Goal: Task Accomplishment & Management: Complete application form

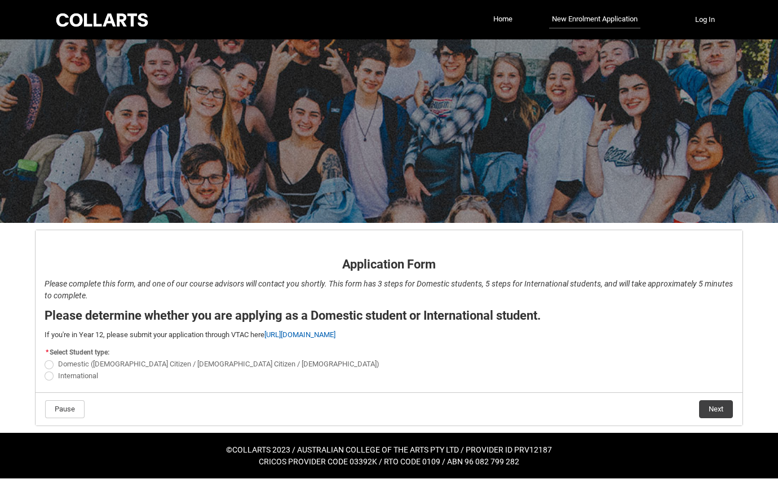
click at [51, 376] on span "REDU_Application_Form_for_Applicant flow" at bounding box center [49, 376] width 9 height 9
click at [45, 370] on input "International" at bounding box center [44, 370] width 1 height 1
radio input "true"
click at [712, 409] on button "Next" at bounding box center [716, 410] width 34 height 18
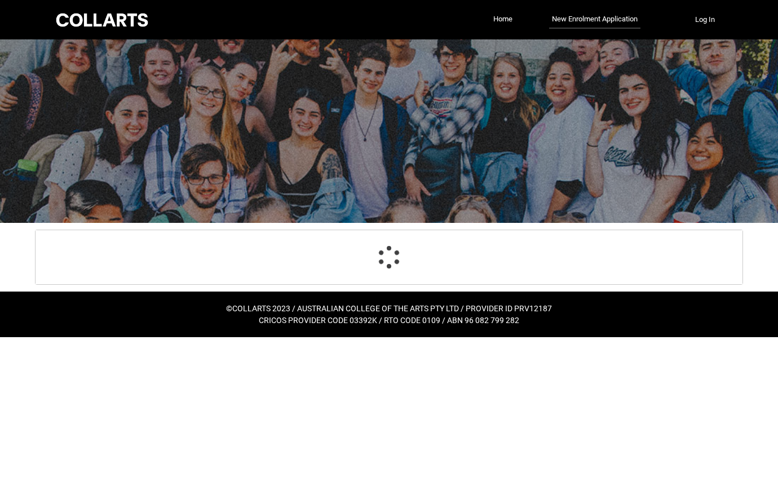
select select "choice_No"
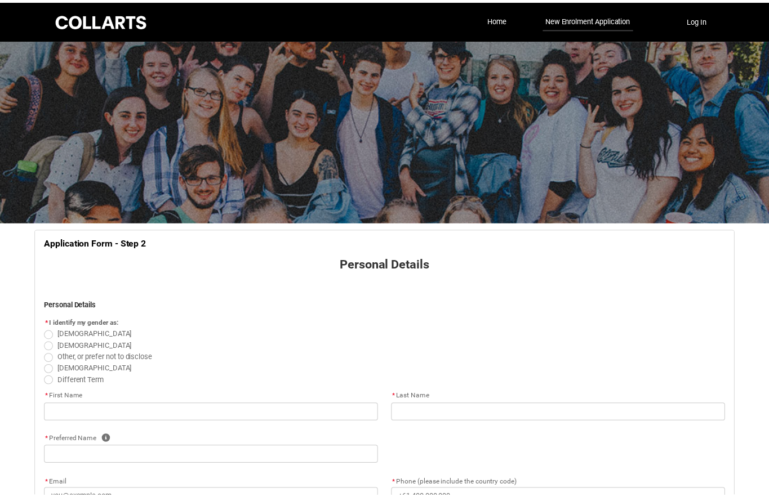
scroll to position [118, 0]
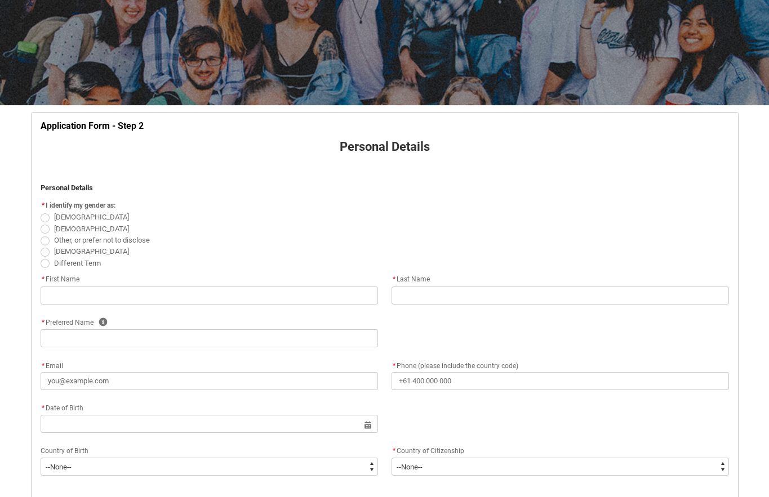
click at [45, 230] on span "REDU_Application_Form_for_Applicant flow" at bounding box center [45, 229] width 9 height 9
click at [41, 223] on input "[DEMOGRAPHIC_DATA]" at bounding box center [40, 223] width 1 height 1
radio input "true"
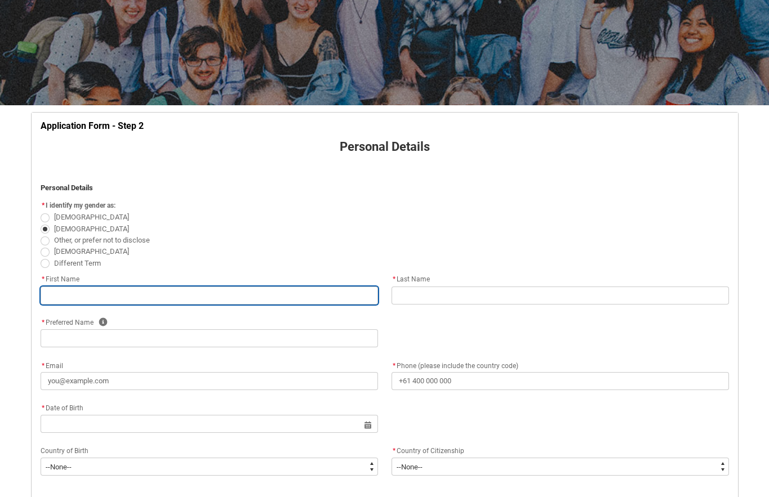
click at [118, 290] on input "REDU_Application_Form_for_Applicant flow" at bounding box center [209, 296] width 337 height 18
type lightning-primitive-input-simple "[PERSON_NAME]"
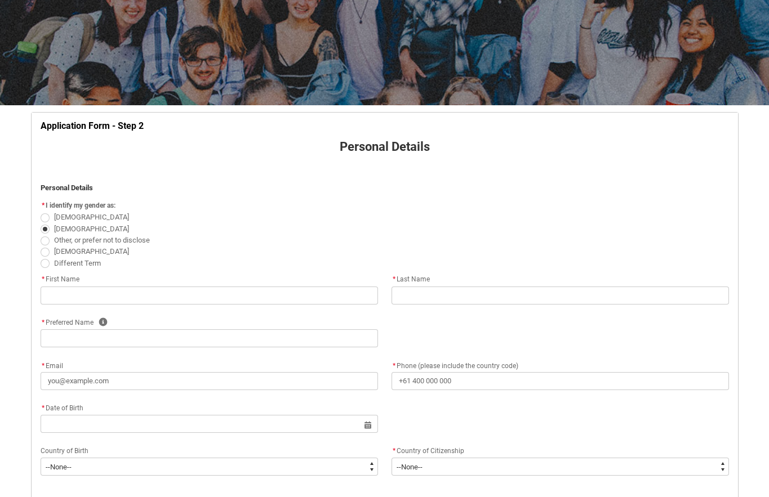
type lightning-primitive-input-simple "Abdulrahim"
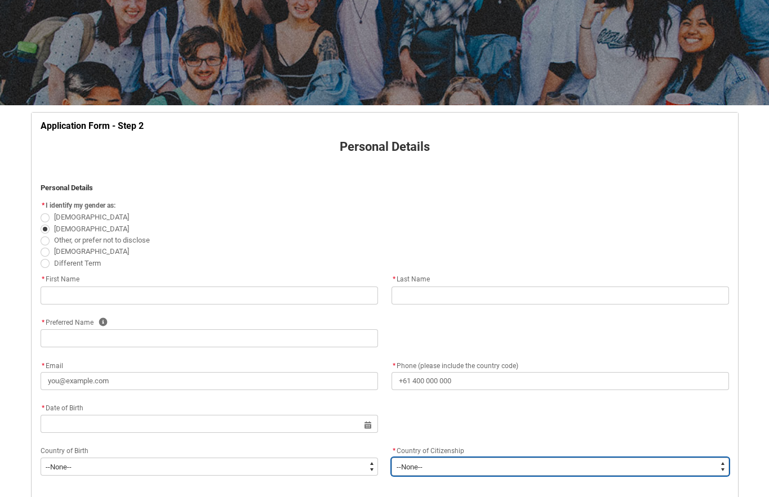
type lightning-select "Citizenship_Country.[DEMOGRAPHIC_DATA]"
type lightning-primitive-input-simple "[GEOGRAPHIC_DATA]"
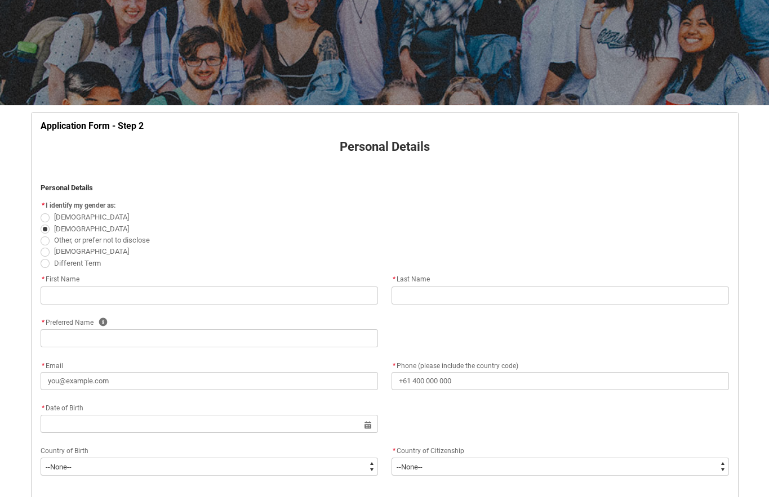
type lightning-primitive-input-simple "Ajdabiya"
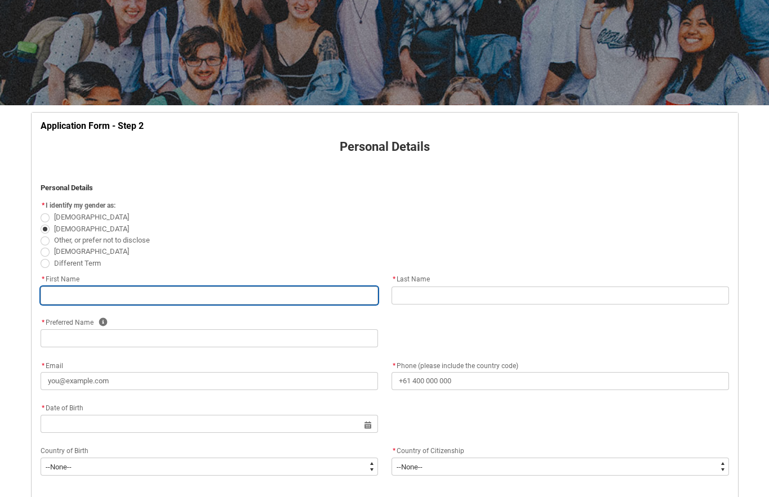
type input "[PERSON_NAME]"
type input "Abdulrahim"
select select "Citizenship_Country.[DEMOGRAPHIC_DATA]"
type input "[GEOGRAPHIC_DATA]"
type input "Ajdabiya"
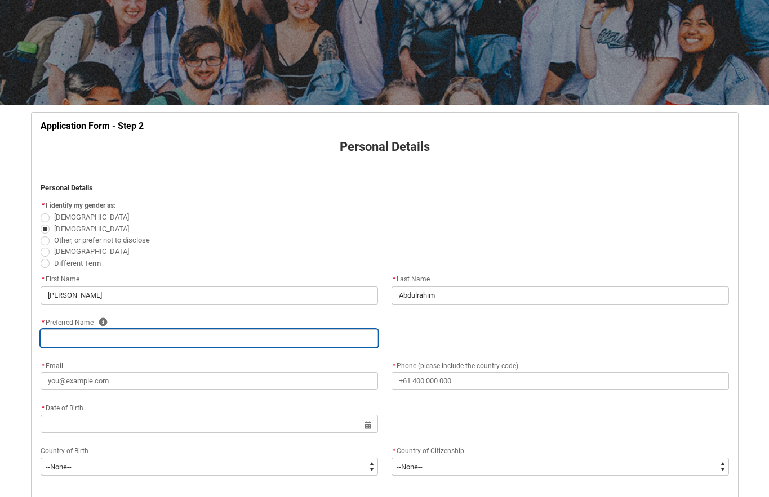
click at [206, 339] on input "REDU_Application_Form_for_Applicant flow" at bounding box center [209, 339] width 337 height 18
type lightning-primitive-input-simple "M"
type input "M"
type lightning-primitive-input-simple "Mo"
type input "Mo"
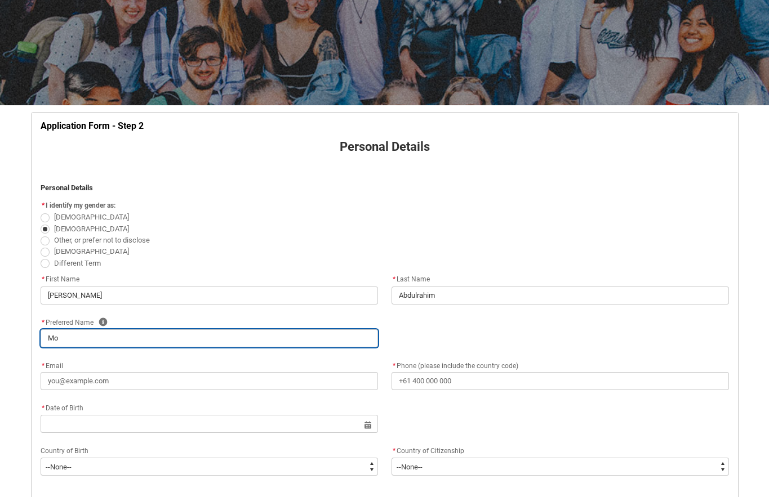
type lightning-primitive-input-simple "Moh"
type input "Moh"
type lightning-primitive-input-simple "Moha"
type input "Moha"
type lightning-primitive-input-simple "Moham"
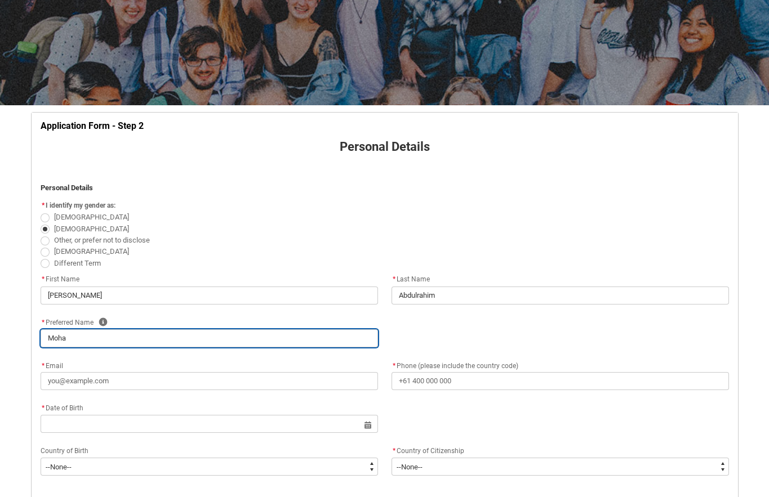
type input "Moham"
type lightning-primitive-input-simple "Mohame"
type input "Mohame"
type lightning-primitive-input-simple "[PERSON_NAME]"
type input "[PERSON_NAME]"
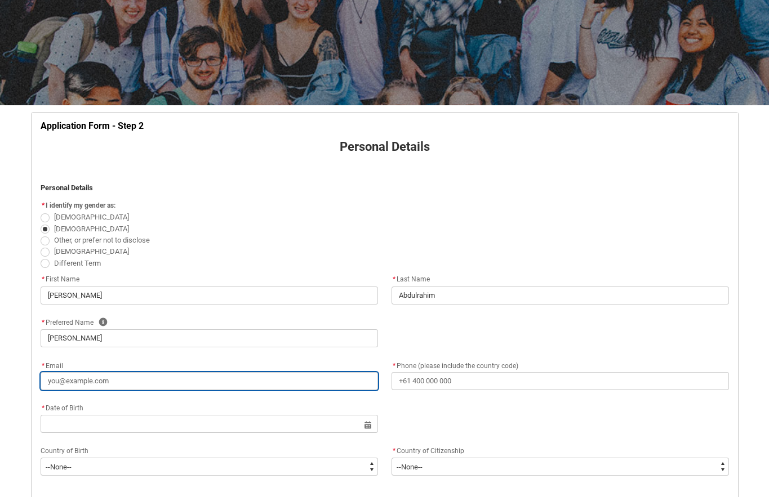
click at [113, 383] on input "* Email" at bounding box center [209, 381] width 337 height 18
type lightning-primitive-input-simple "[EMAIL_ADDRESS][DOMAIN_NAME]"
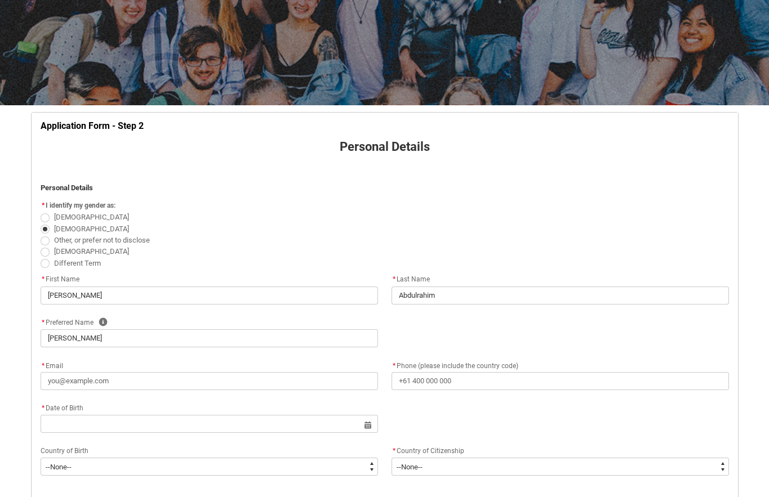
type lightning-primitive-input-simple "[PHONE_NUMBER]"
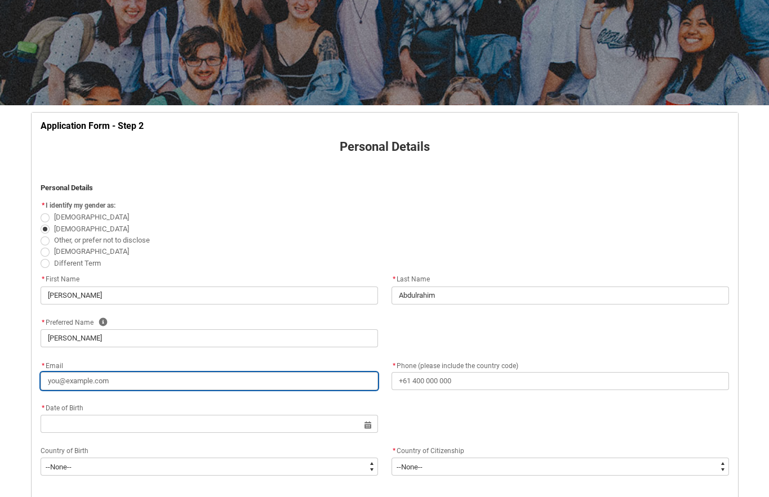
type input "[EMAIL_ADDRESS][DOMAIN_NAME]"
type input "[PHONE_NUMBER]"
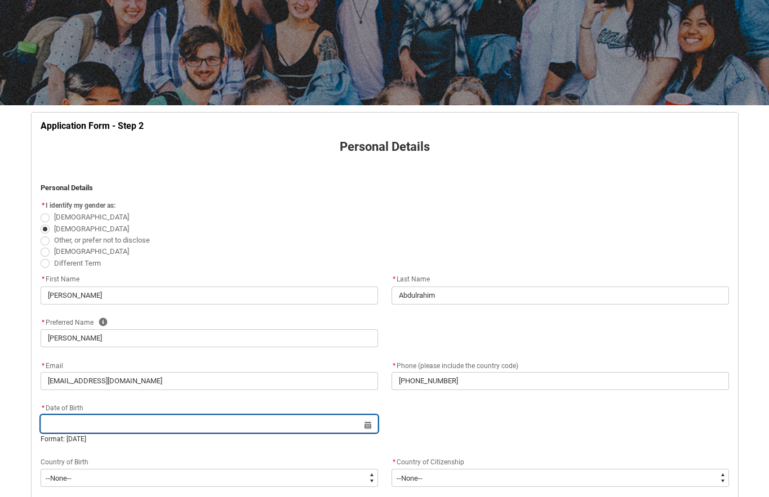
click at [141, 423] on input "REDU_Application_Form_for_Applicant flow" at bounding box center [209, 424] width 337 height 18
select select "2025"
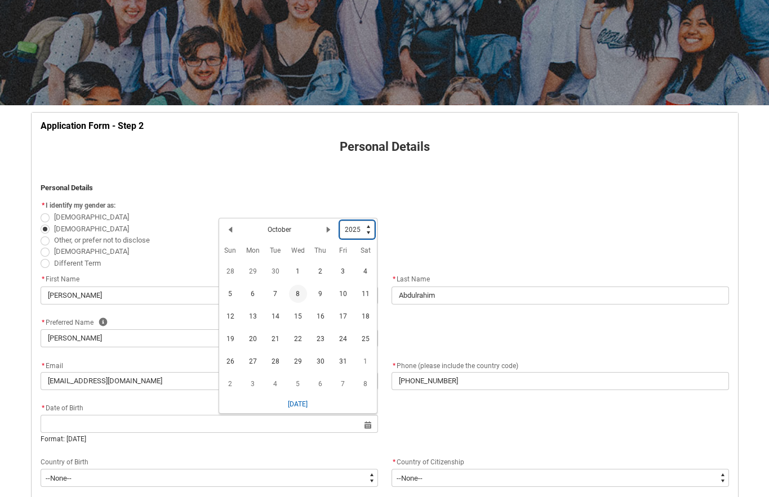
click at [369, 232] on select "1925 1926 1927 1928 1929 1930 1931 1932 1933 1934 1935 1936 1937 1938 1939 1940…" at bounding box center [357, 230] width 35 height 18
type lightning-select "1976"
click at [340, 221] on select "1925 1926 1927 1928 1929 1930 1931 1932 1933 1934 1935 1936 1937 1938 1939 1940…" at bounding box center [357, 230] width 35 height 18
select select "1976"
click at [326, 230] on lightning-primitive-icon "Date picker: October" at bounding box center [329, 232] width 8 height 8
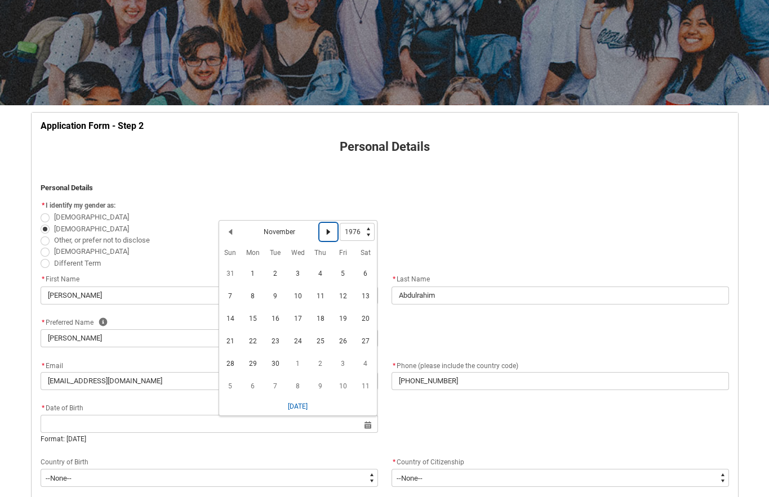
click at [326, 230] on lightning-primitive-icon "Date picker: November" at bounding box center [329, 232] width 8 height 8
click at [295, 339] on span "22" at bounding box center [298, 341] width 18 height 18
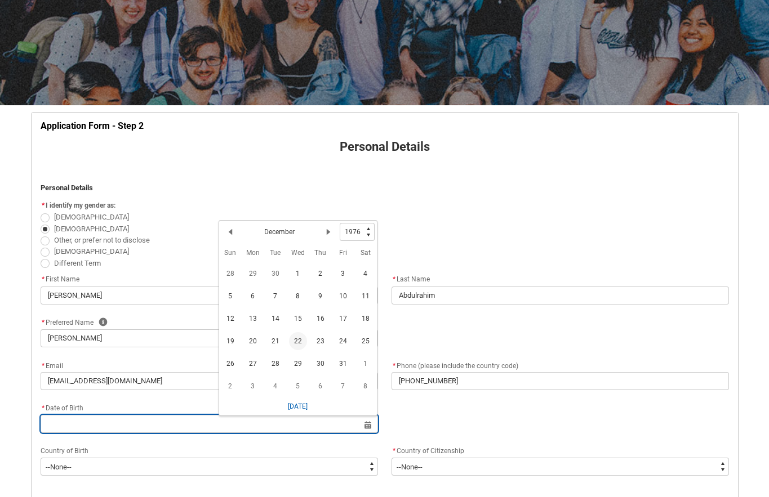
type lightning-datepicker "[DATE]"
type lightning-input "[DATE]"
type input "[DATE]"
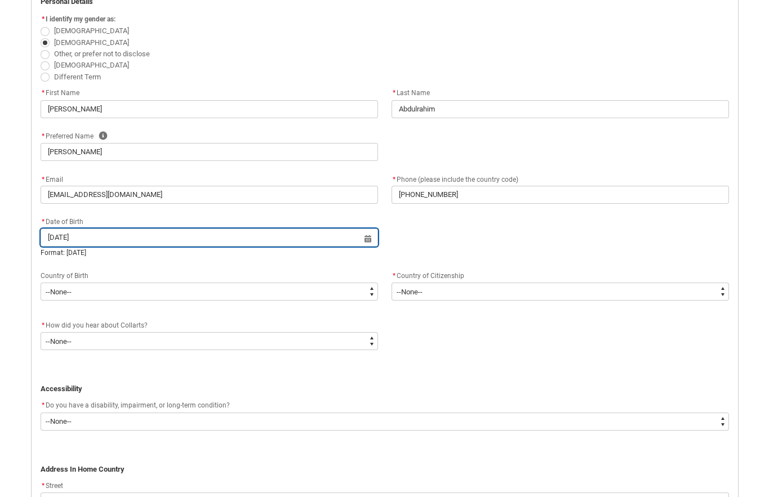
scroll to position [343, 0]
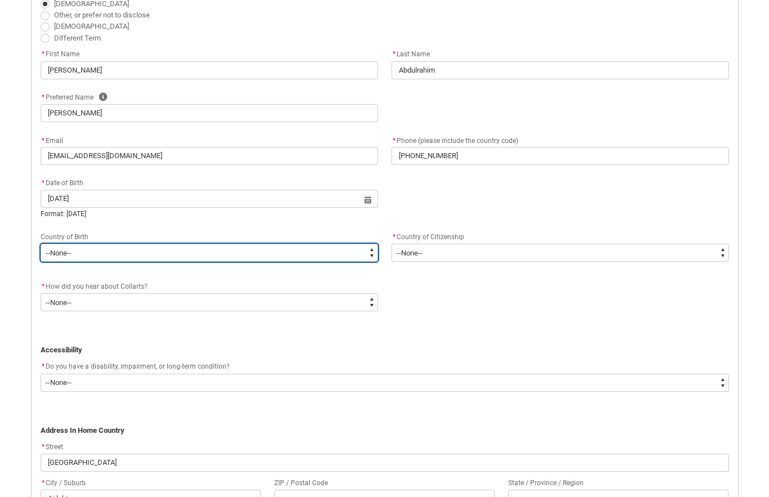
click at [117, 250] on select "--None-- [GEOGRAPHIC_DATA][PERSON_NAME] ([GEOGRAPHIC_DATA]) 7201 [GEOGRAPHIC_DA…" at bounding box center [209, 253] width 337 height 18
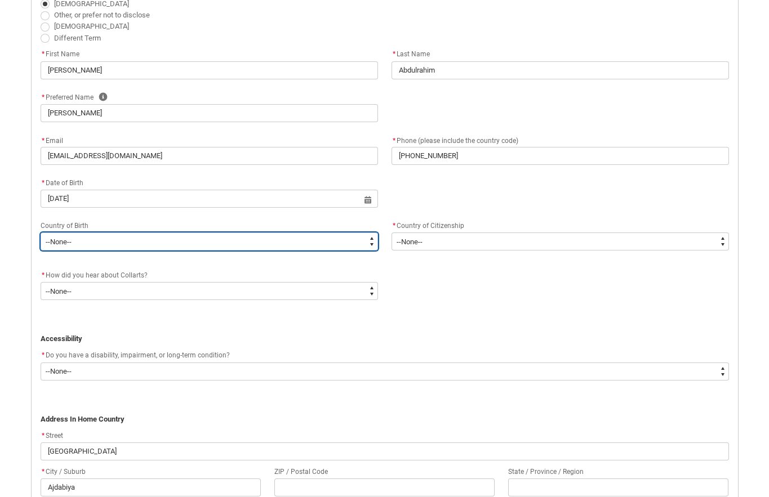
type lightning-select "Birth_Country.4103"
click at [41, 233] on select "--None-- [GEOGRAPHIC_DATA][PERSON_NAME] ([GEOGRAPHIC_DATA]) 7201 [GEOGRAPHIC_DA…" at bounding box center [209, 242] width 337 height 18
select select "Birth_Country.4103"
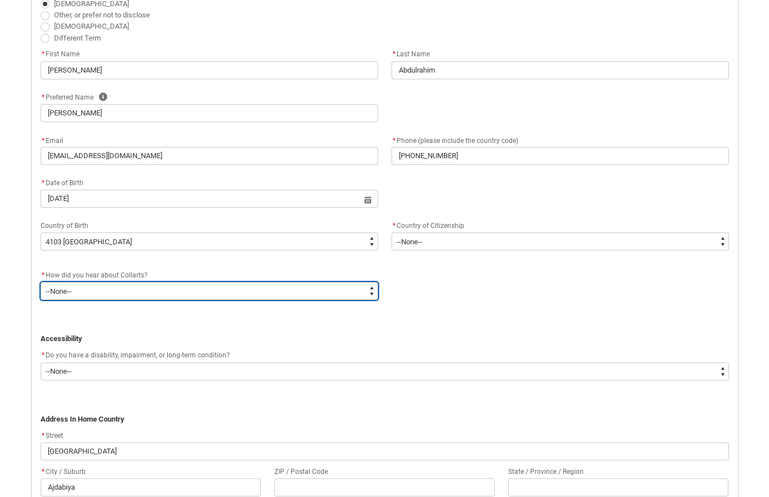
click at [220, 295] on select "--None-- Advertising - Facebook Advertising - Google Advertising - Instagram Ad…" at bounding box center [209, 291] width 337 height 18
type lightning-select "Heard_About_Collarts_[DOMAIN_NAME] Search (Google)"
click at [41, 282] on select "--None-- Advertising - Facebook Advertising - Google Advertising - Instagram Ad…" at bounding box center [209, 291] width 337 height 18
select select "Heard_About_Collarts_[DOMAIN_NAME] Search (Google)"
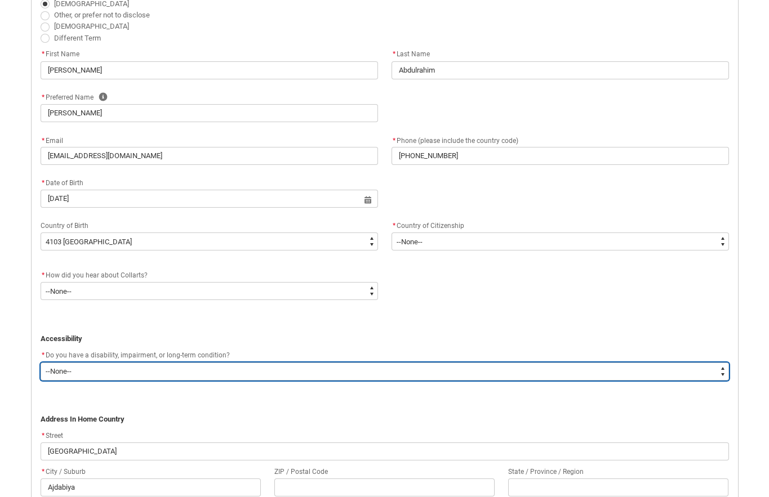
click at [179, 374] on select "--None-- Yes No" at bounding box center [385, 372] width 688 height 18
type lightning-select "No_TextChoice"
click at [41, 363] on select "--None-- Yes No" at bounding box center [385, 372] width 688 height 18
select select "No_TextChoice"
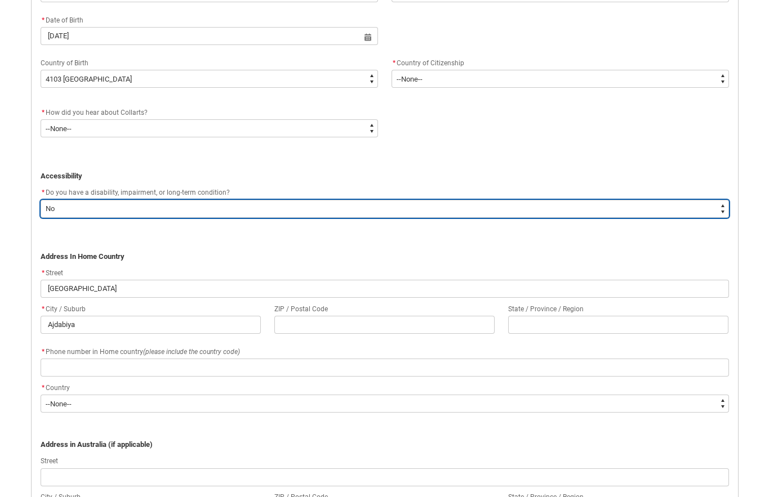
scroll to position [512, 0]
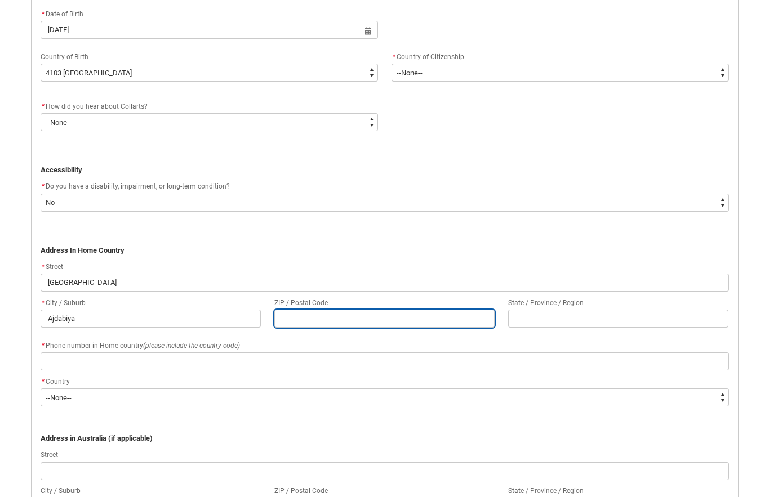
click at [323, 322] on input "REDU_Application_Form_for_Applicant flow" at bounding box center [384, 319] width 220 height 18
type lightning-primitive-input-simple "1"
type input "1"
type lightning-primitive-input-simple "16"
type input "16"
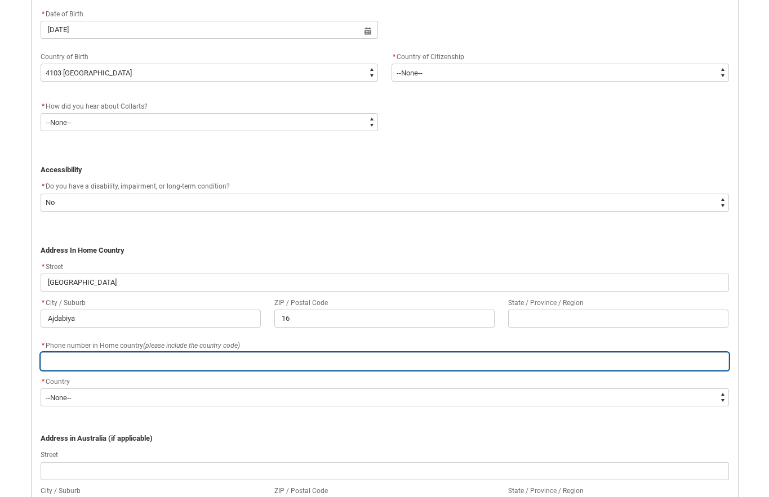
click at [186, 366] on input "REDU_Application_Form_for_Applicant flow" at bounding box center [385, 362] width 688 height 18
type lightning-primitive-input-simple "0915181020"
type input "0915181020"
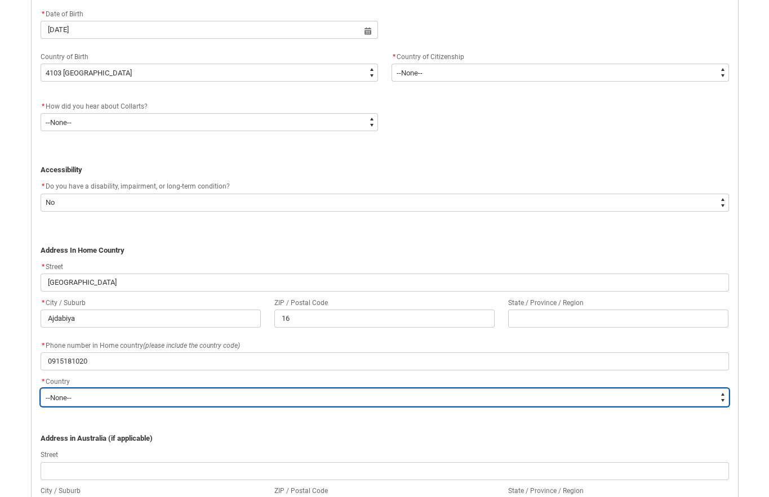
click at [141, 396] on select "--None-- [GEOGRAPHIC_DATA] ([GEOGRAPHIC_DATA]) [GEOGRAPHIC_DATA] [GEOGRAPHIC_DA…" at bounding box center [385, 398] width 688 height 18
type lightning-select "Country_Choice.4103"
click at [41, 389] on select "--None-- [GEOGRAPHIC_DATA] ([GEOGRAPHIC_DATA]) [GEOGRAPHIC_DATA] [GEOGRAPHIC_DA…" at bounding box center [385, 398] width 688 height 18
select select "Country_Choice.4103"
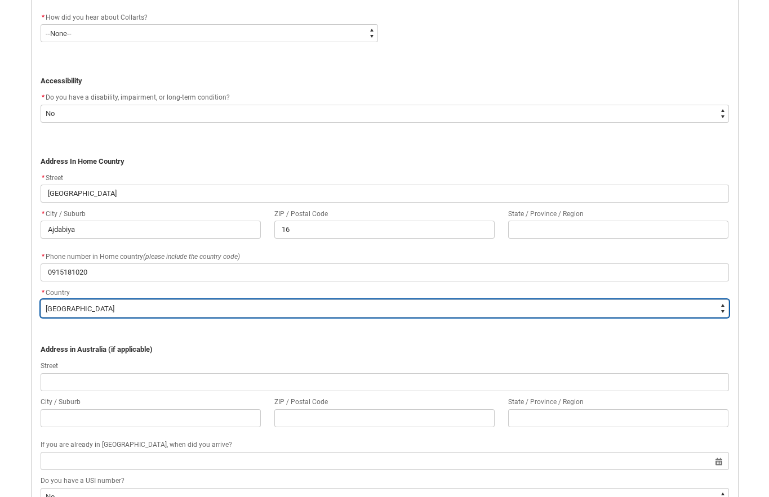
scroll to position [794, 0]
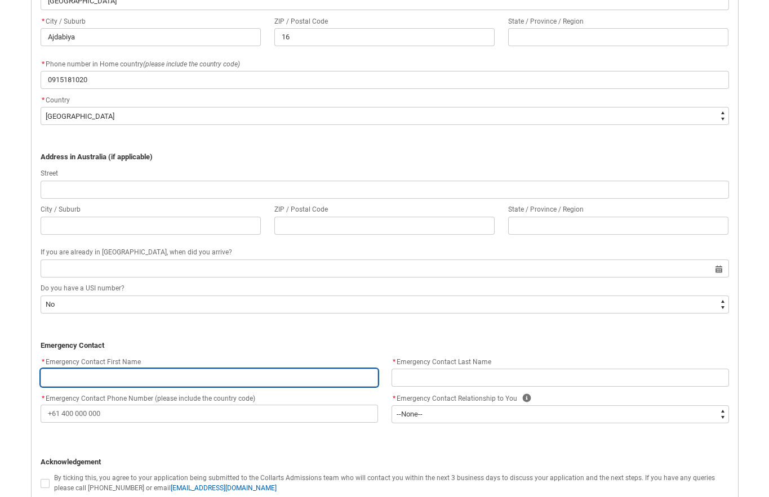
click at [180, 378] on input "REDU_Application_Form_for_Applicant flow" at bounding box center [209, 378] width 337 height 18
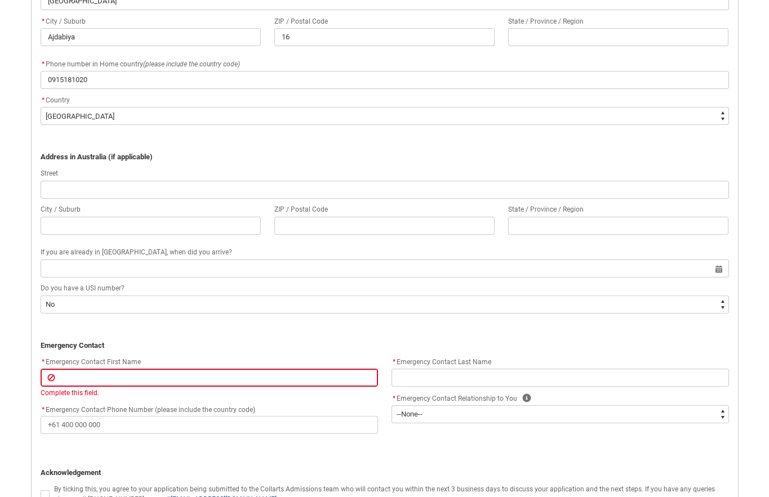
click at [217, 349] on p "﻿ Emergency Contact" at bounding box center [385, 345] width 688 height 11
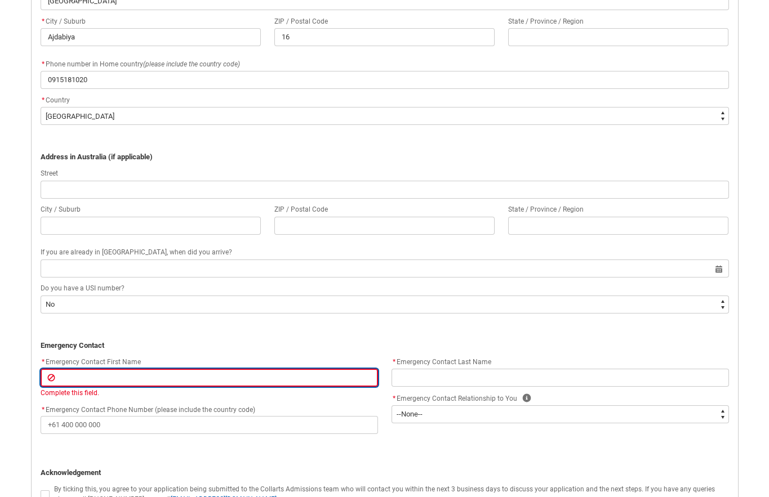
click at [126, 374] on input "REDU_Application_Form_for_Applicant flow" at bounding box center [209, 378] width 337 height 18
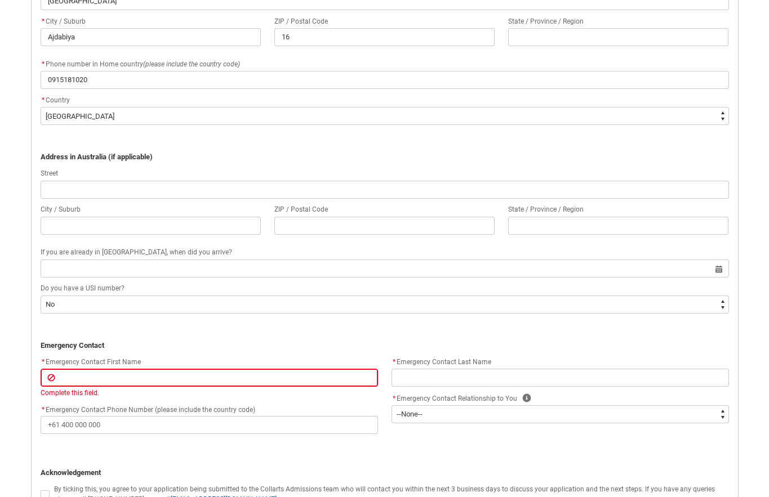
click at [160, 342] on p "﻿ Emergency Contact" at bounding box center [385, 345] width 688 height 11
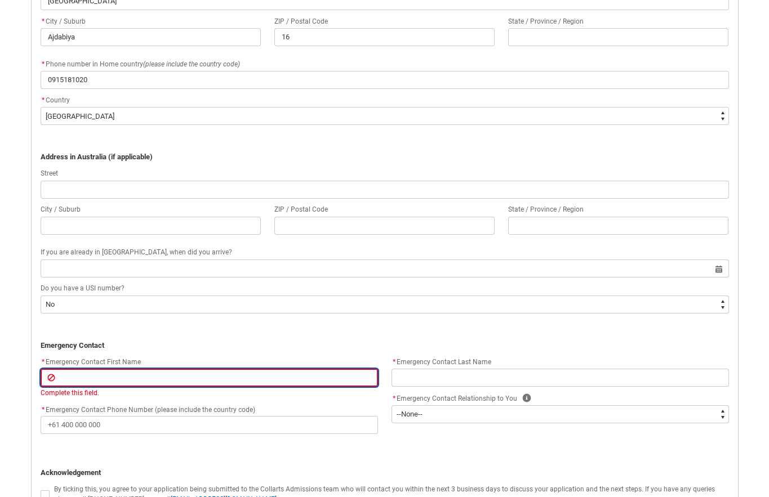
click at [192, 379] on input "REDU_Application_Form_for_Applicant flow" at bounding box center [209, 378] width 337 height 18
type lightning-primitive-input-simple "Y"
type input "Y"
type lightning-primitive-input-simple "Yo"
type input "Yo"
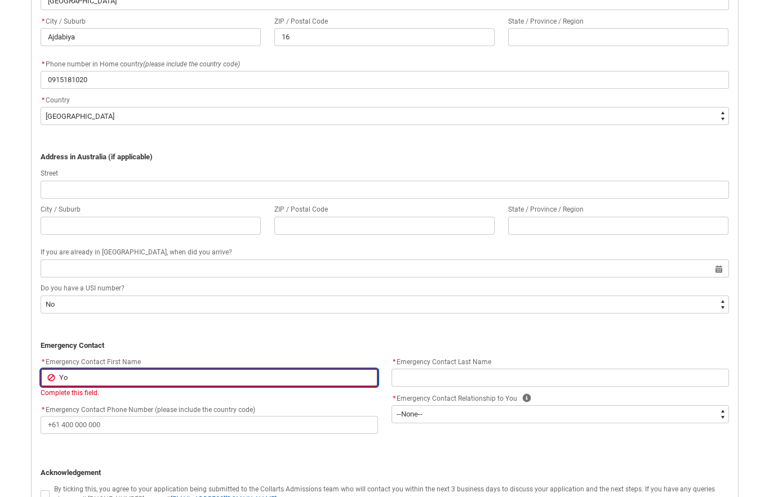
type lightning-primitive-input-simple "You"
type input "You"
type lightning-primitive-input-simple "Yous"
type input "Yous"
type lightning-primitive-input-simple "[PERSON_NAME]"
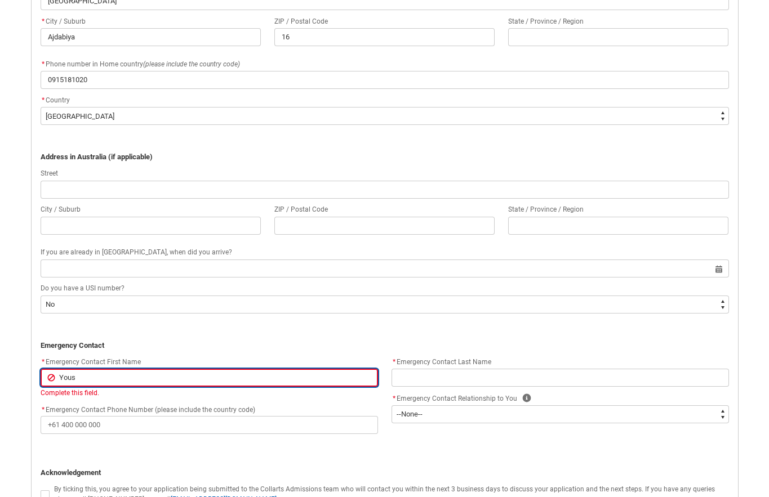
type input "[PERSON_NAME]"
type lightning-primitive-input-simple "[PERSON_NAME]"
type input "[PERSON_NAME]"
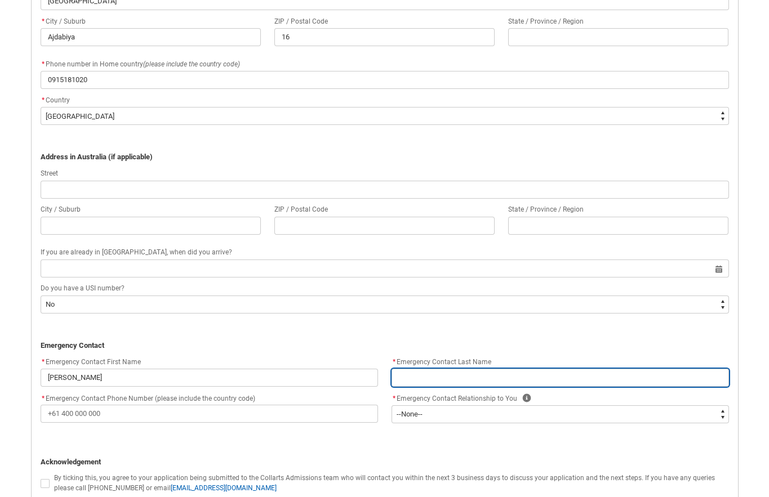
click at [409, 379] on input "REDU_Application_Form_for_Applicant flow" at bounding box center [560, 378] width 337 height 18
type lightning-primitive-input-simple "A"
type input "A"
type lightning-primitive-input-simple "Ab"
type input "Ab"
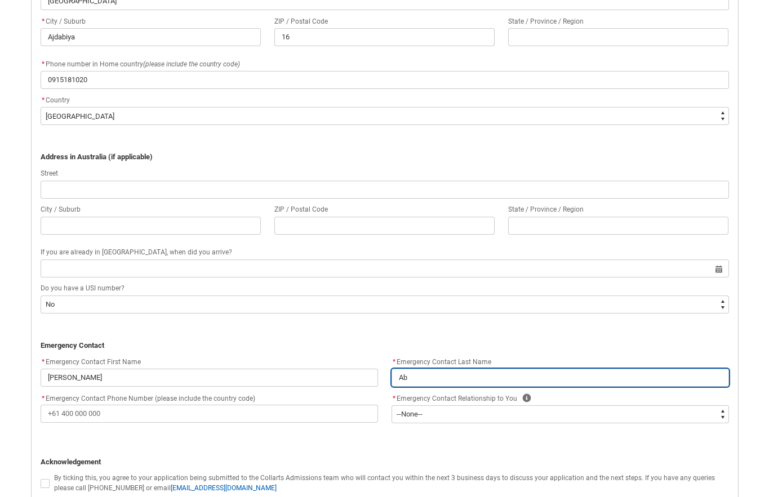
type lightning-primitive-input-simple "Abd"
type input "Abd"
type lightning-primitive-input-simple "Abdu"
type input "Abdu"
type lightning-primitive-input-simple "[PERSON_NAME]"
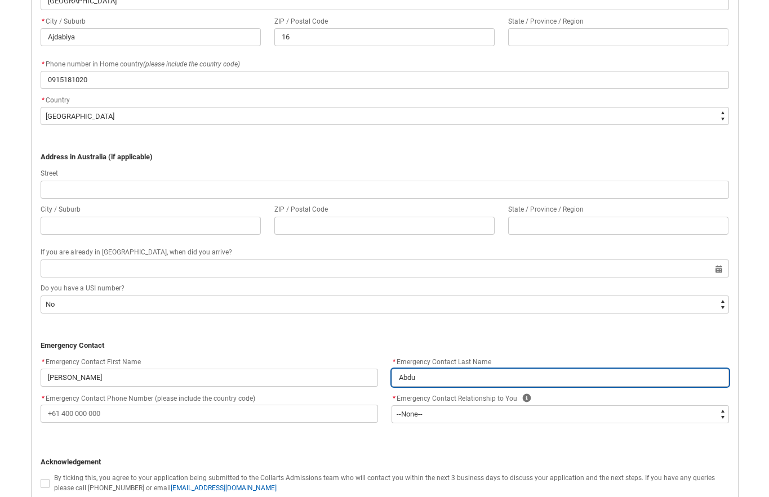
type input "[PERSON_NAME]"
type lightning-primitive-input-simple "Abdulr"
type input "Abdulr"
type lightning-primitive-input-simple "[PERSON_NAME]"
type input "[PERSON_NAME]"
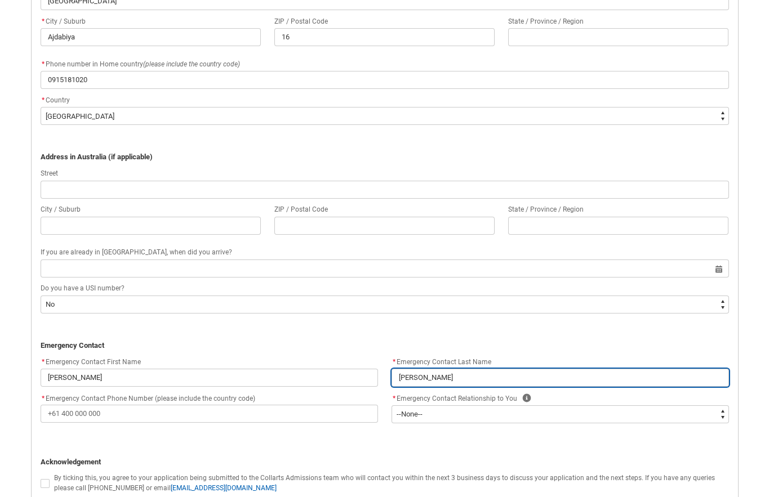
type lightning-primitive-input-simple "[PERSON_NAME]"
type input "[PERSON_NAME]"
type lightning-primitive-input-simple "Abdulrahi"
type input "Abdulrahi"
type lightning-primitive-input-simple "Abdulrahim"
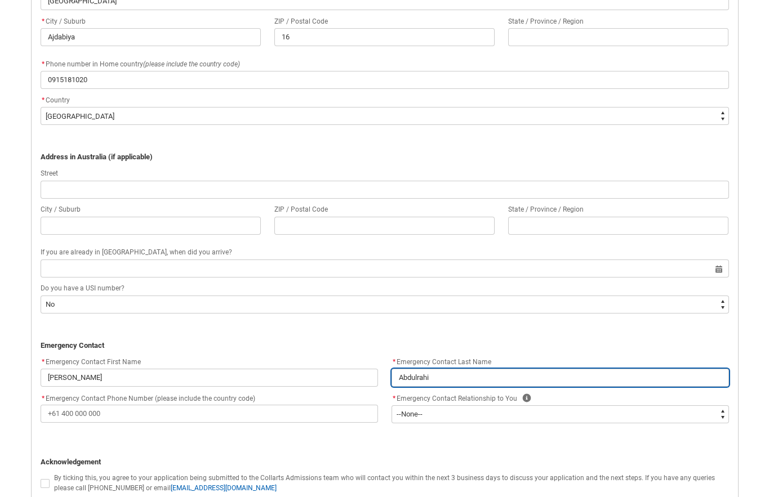
type input "Abdulrahim"
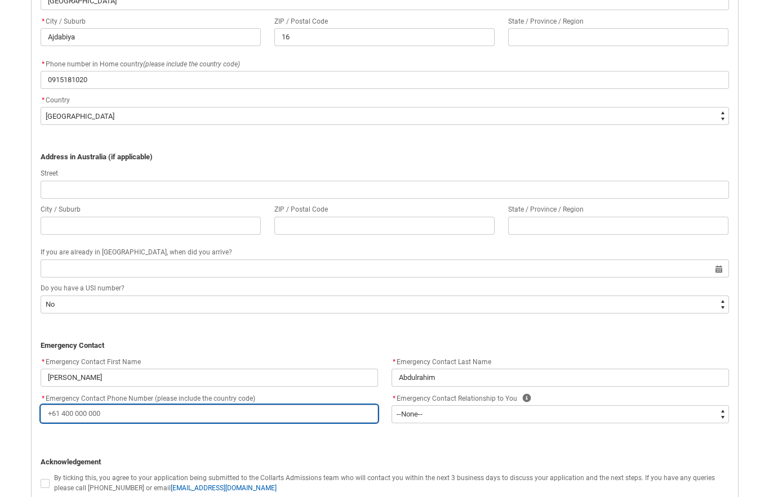
click at [248, 419] on input "* Emergency Contact Phone Number (please include the country code)" at bounding box center [209, 414] width 337 height 18
click at [245, 419] on input "* Emergency Contact Phone Number (please include the country code)" at bounding box center [209, 414] width 337 height 18
type lightning-primitive-input-simple "+"
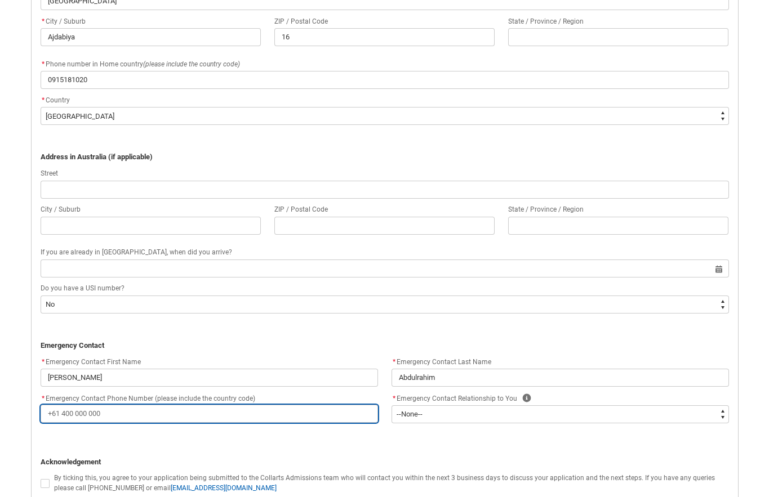
type input "+"
type lightning-primitive-input-simple "+2"
type input "+2"
type lightning-primitive-input-simple "+21"
type input "+21"
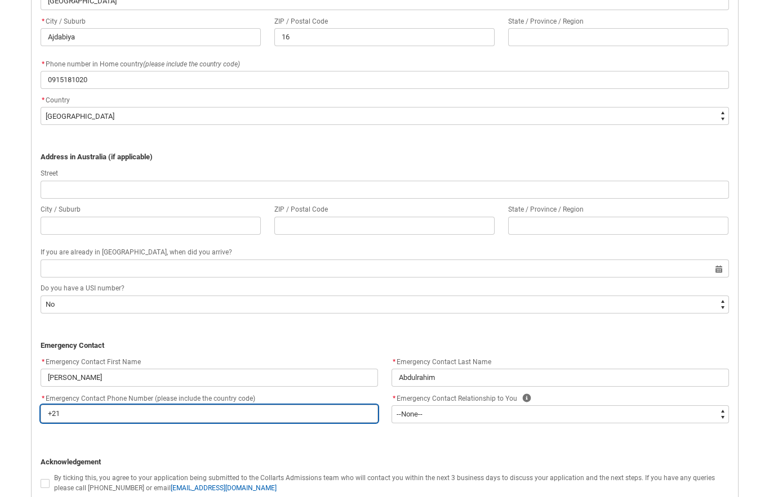
type lightning-primitive-input-simple "+218"
type input "+218"
type lightning-primitive-input-simple "+2189"
type input "+2189"
type lightning-primitive-input-simple "+21892"
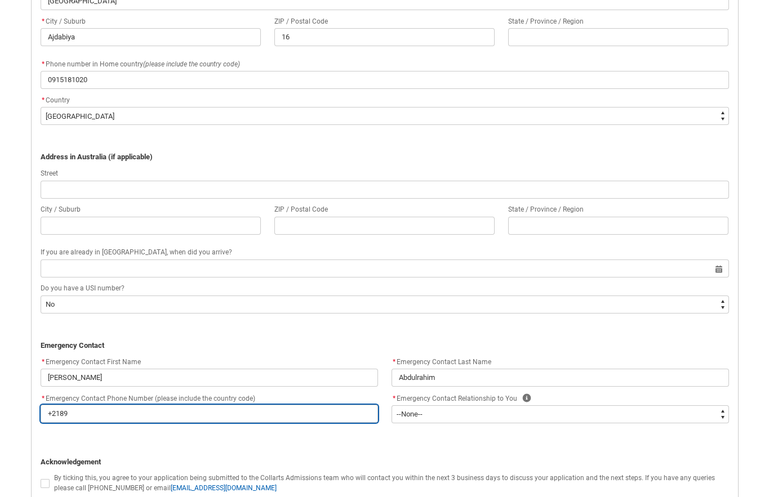
type input "+21892"
type lightning-primitive-input-simple "+218925"
type input "+218925"
type lightning-primitive-input-simple "+2189251"
type input "+2189251"
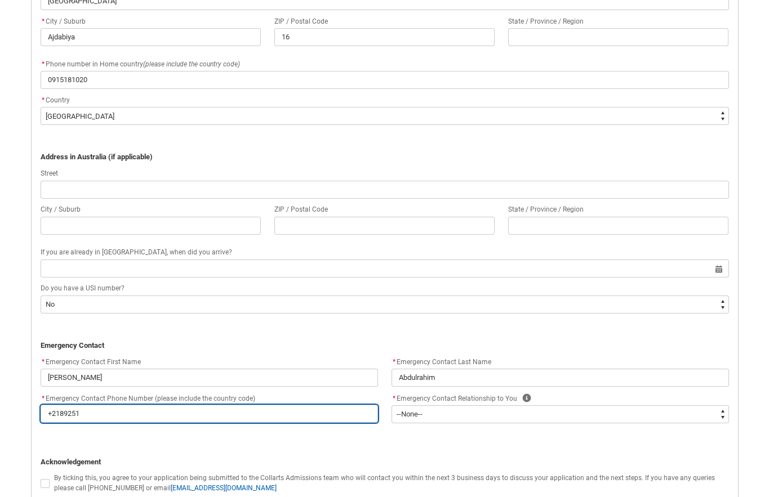
type lightning-primitive-input-simple "+21892518"
type input "+21892518"
type lightning-primitive-input-simple "[PHONE_NUMBER]"
type input "[PHONE_NUMBER]"
type lightning-primitive-input-simple "[PHONE_NUMBER]"
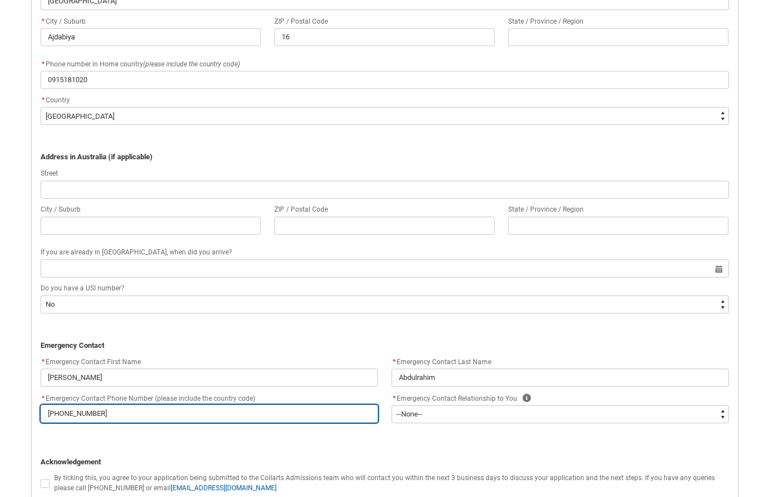
type input "[PHONE_NUMBER]"
type lightning-primitive-input-simple "[PHONE_NUMBER]"
type input "[PHONE_NUMBER]"
type lightning-primitive-input-simple "[PHONE_NUMBER]"
type input "[PHONE_NUMBER]"
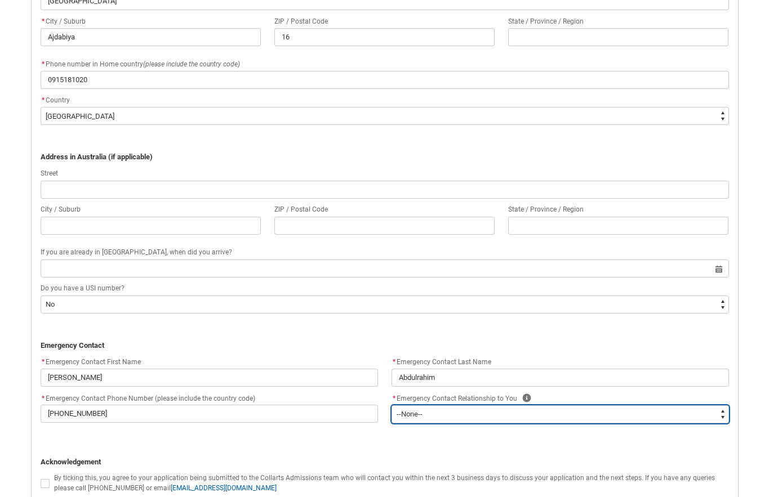
click at [452, 420] on select "--None-- Mother Father Sibling Child Partner Relation Friend" at bounding box center [560, 415] width 337 height 18
type lightning-select "Emergency_Contact_Relationship.Sibling"
click at [392, 406] on select "--None-- Mother Father Sibling Child Partner Relation Friend" at bounding box center [560, 415] width 337 height 18
select select "Emergency_Contact_Relationship.Sibling"
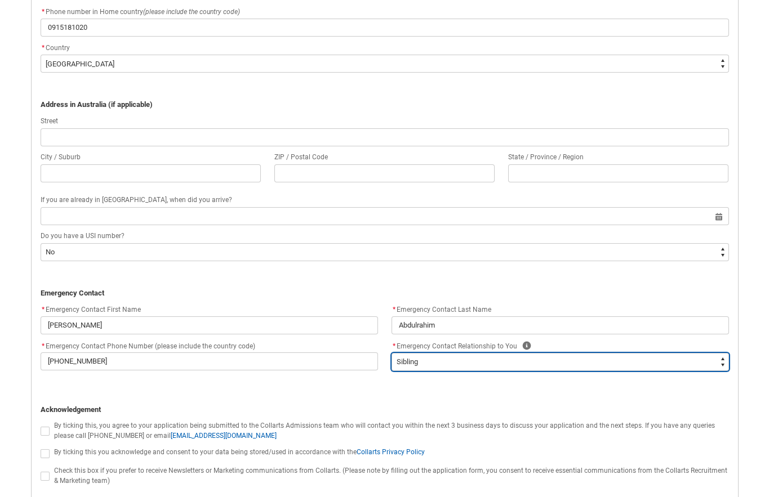
scroll to position [932, 0]
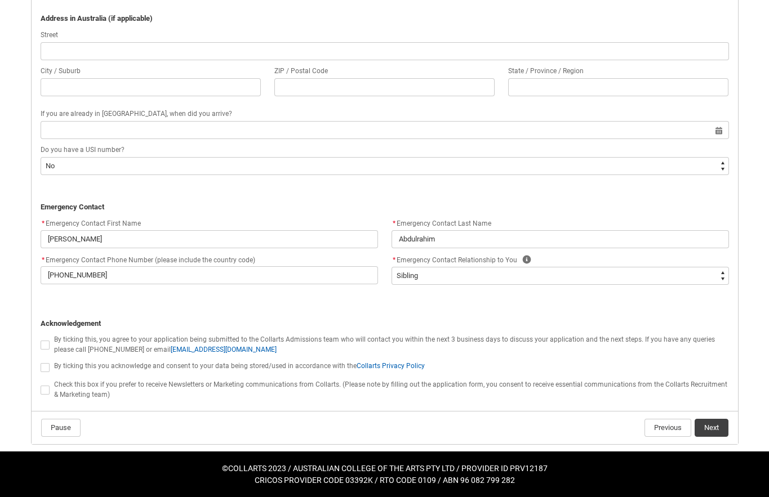
click at [43, 343] on span "REDU_Application_Form_for_Applicant flow" at bounding box center [45, 345] width 9 height 9
click at [41, 339] on input "REDU_Application_Form_for_Applicant flow" at bounding box center [40, 339] width 1 height 1
type lightning-input "true"
checkbox input "true"
click at [43, 365] on span "REDU_Application_Form_for_Applicant flow" at bounding box center [45, 367] width 9 height 9
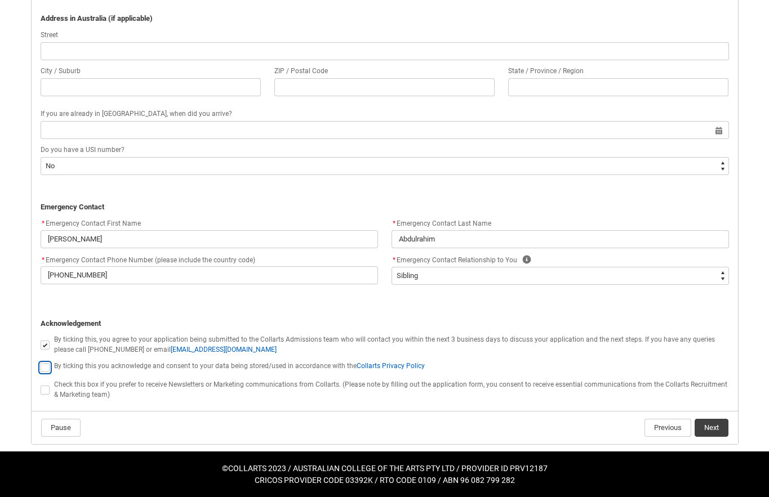
click at [41, 362] on input "REDU_Application_Form_for_Applicant flow" at bounding box center [40, 361] width 1 height 1
type lightning-input "true"
checkbox input "true"
click at [44, 392] on span "REDU_Application_Form_for_Applicant flow" at bounding box center [45, 390] width 9 height 9
click at [41, 384] on input "REDU_Application_Form_for_Applicant flow" at bounding box center [40, 384] width 1 height 1
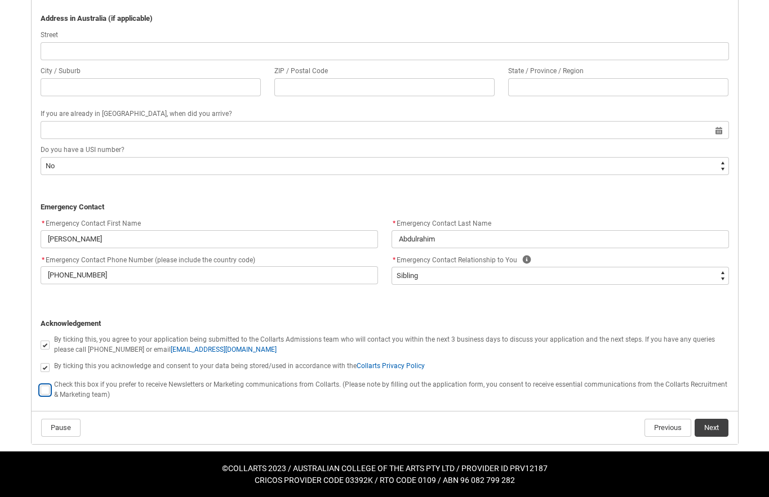
type lightning-input "true"
checkbox input "true"
click at [705, 425] on button "Next" at bounding box center [712, 428] width 34 height 18
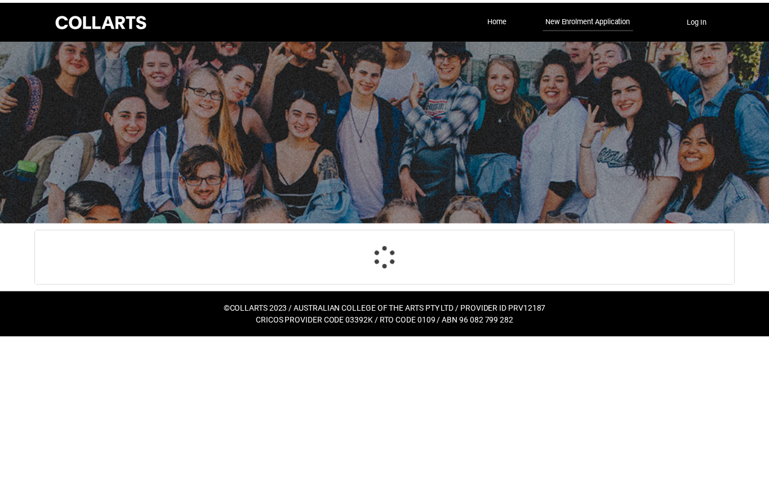
scroll to position [118, 0]
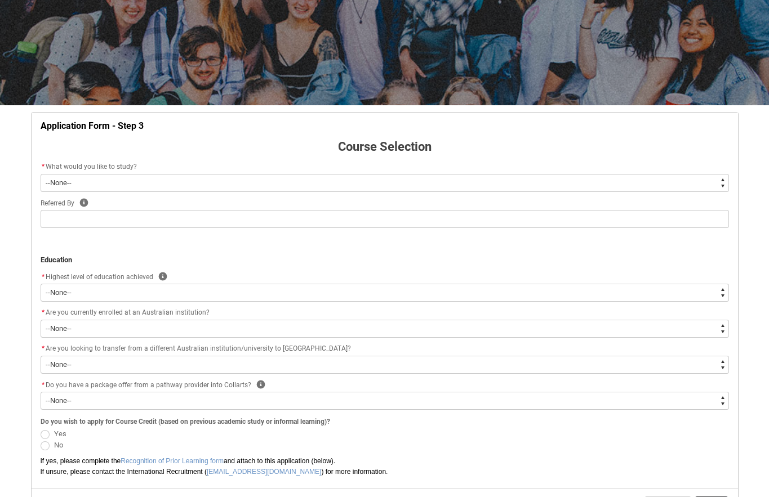
click at [151, 181] on select "--None-- Diploma Bachelor Post Graduate" at bounding box center [385, 183] width 688 height 18
click at [109, 178] on select "--None-- Diploma Bachelor Post Graduate" at bounding box center [385, 183] width 688 height 18
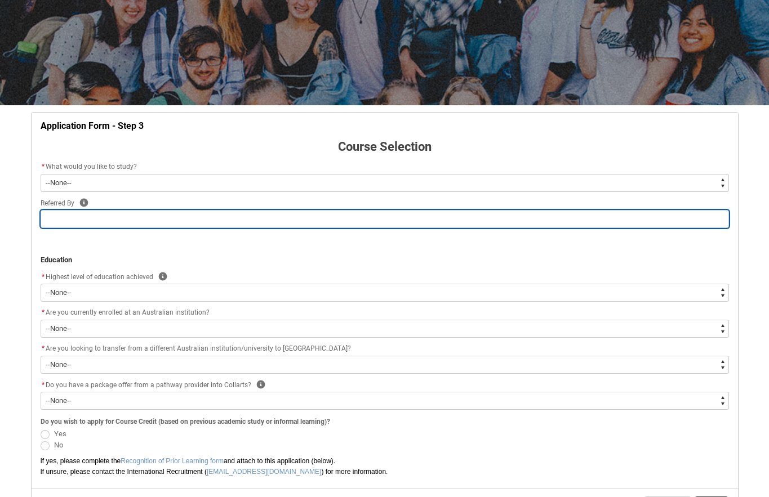
click at [106, 221] on input "REDU_Application_Form_for_Applicant flow" at bounding box center [385, 219] width 688 height 18
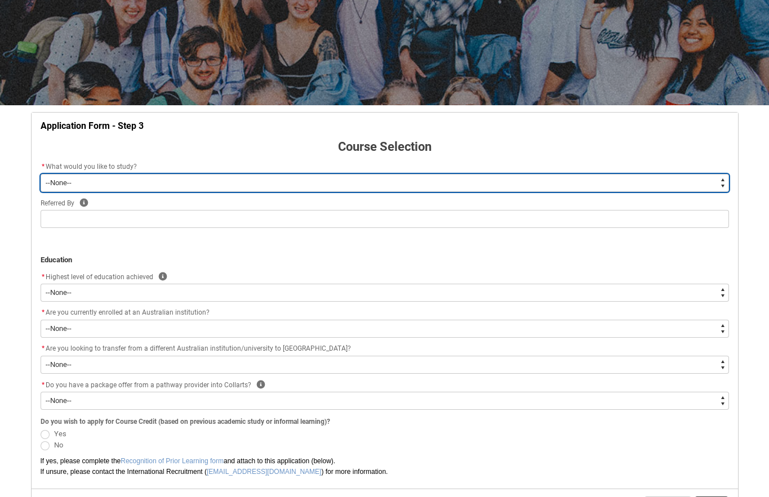
click at [84, 183] on select "--None-- Diploma Bachelor Post Graduate" at bounding box center [385, 183] width 688 height 18
type lightning-select "WhichDegree_PostGrad"
click at [41, 174] on select "--None-- Diploma Bachelor Post Graduate" at bounding box center [385, 183] width 688 height 18
select select "WhichDegree_PostGrad"
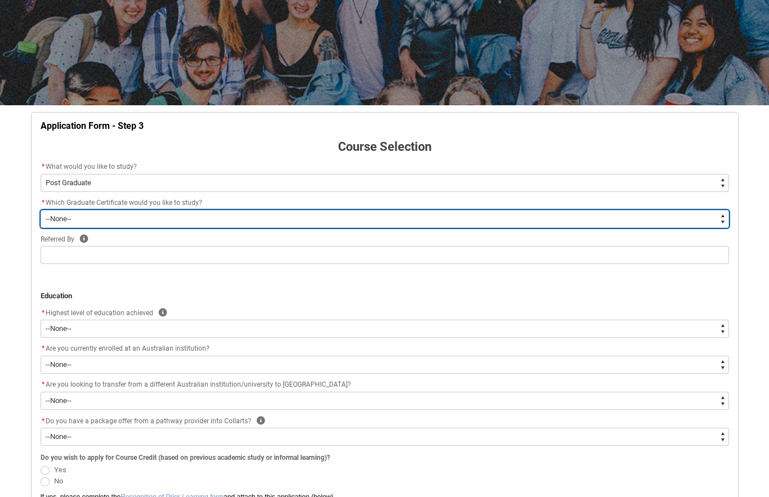
click at [197, 223] on select "--None-- Graduate Certificate of Creative Industries Graduate Certificate of De…" at bounding box center [385, 219] width 688 height 18
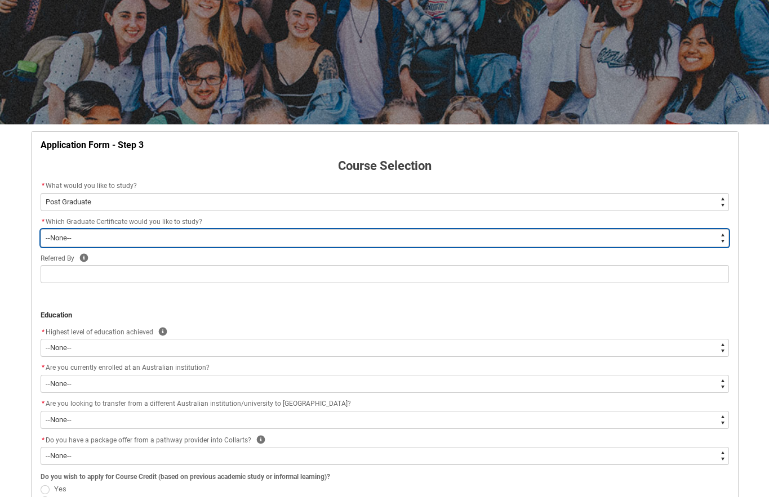
scroll to position [0, 0]
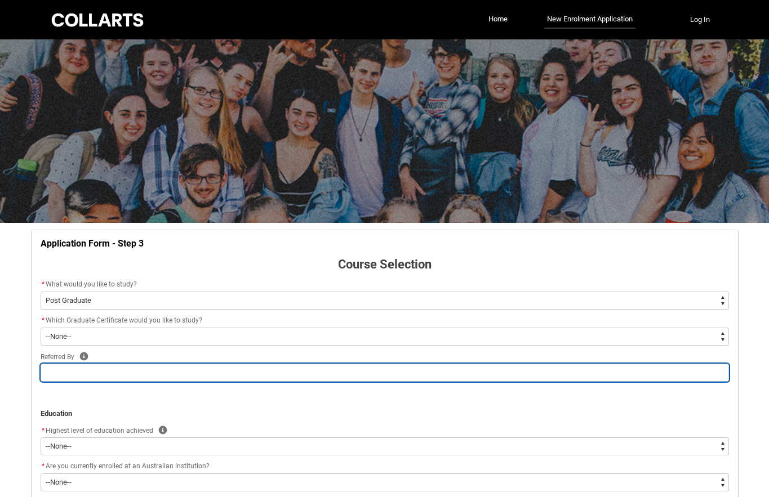
click at [130, 373] on input "REDU_Application_Form_for_Applicant flow" at bounding box center [385, 373] width 688 height 18
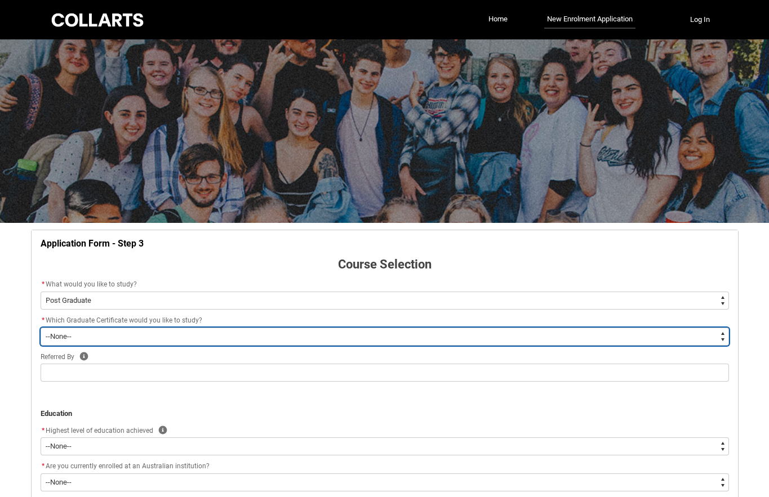
click at [138, 334] on select "--None-- Graduate Certificate of Creative Industries Graduate Certificate of De…" at bounding box center [385, 337] width 688 height 18
